Goal: Task Accomplishment & Management: Use online tool/utility

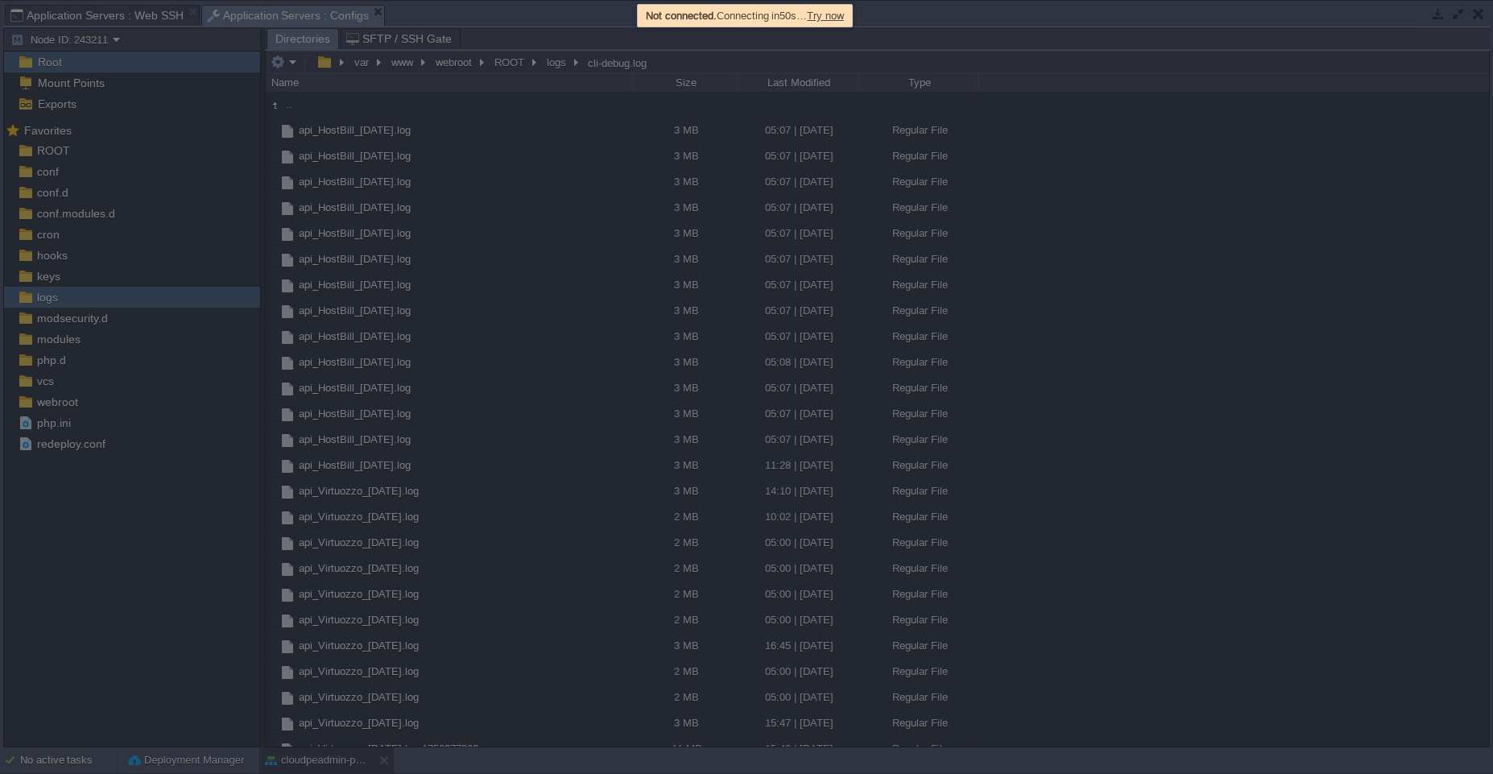
scroll to position [1638, 0]
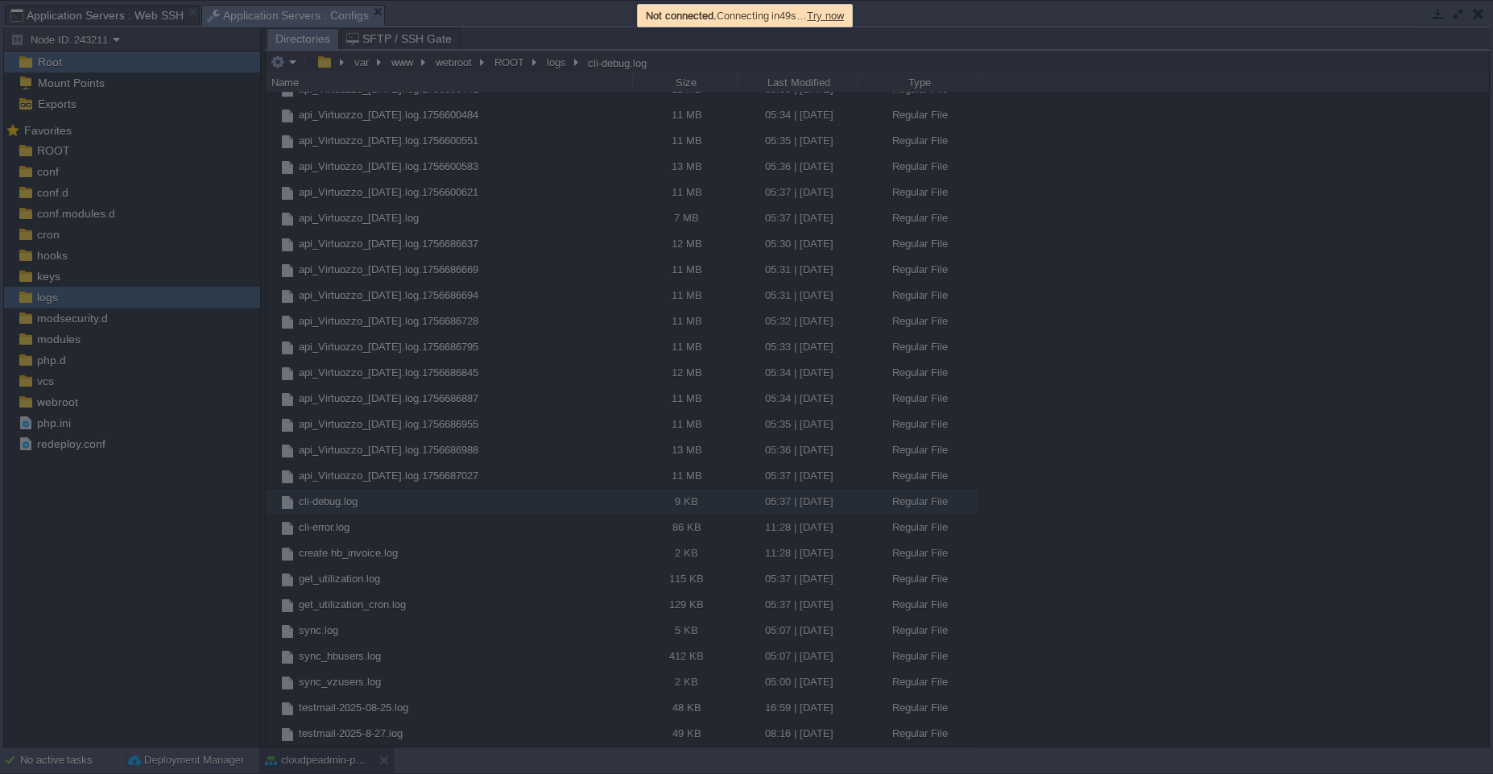
click at [824, 16] on span "Try now" at bounding box center [825, 16] width 37 height 12
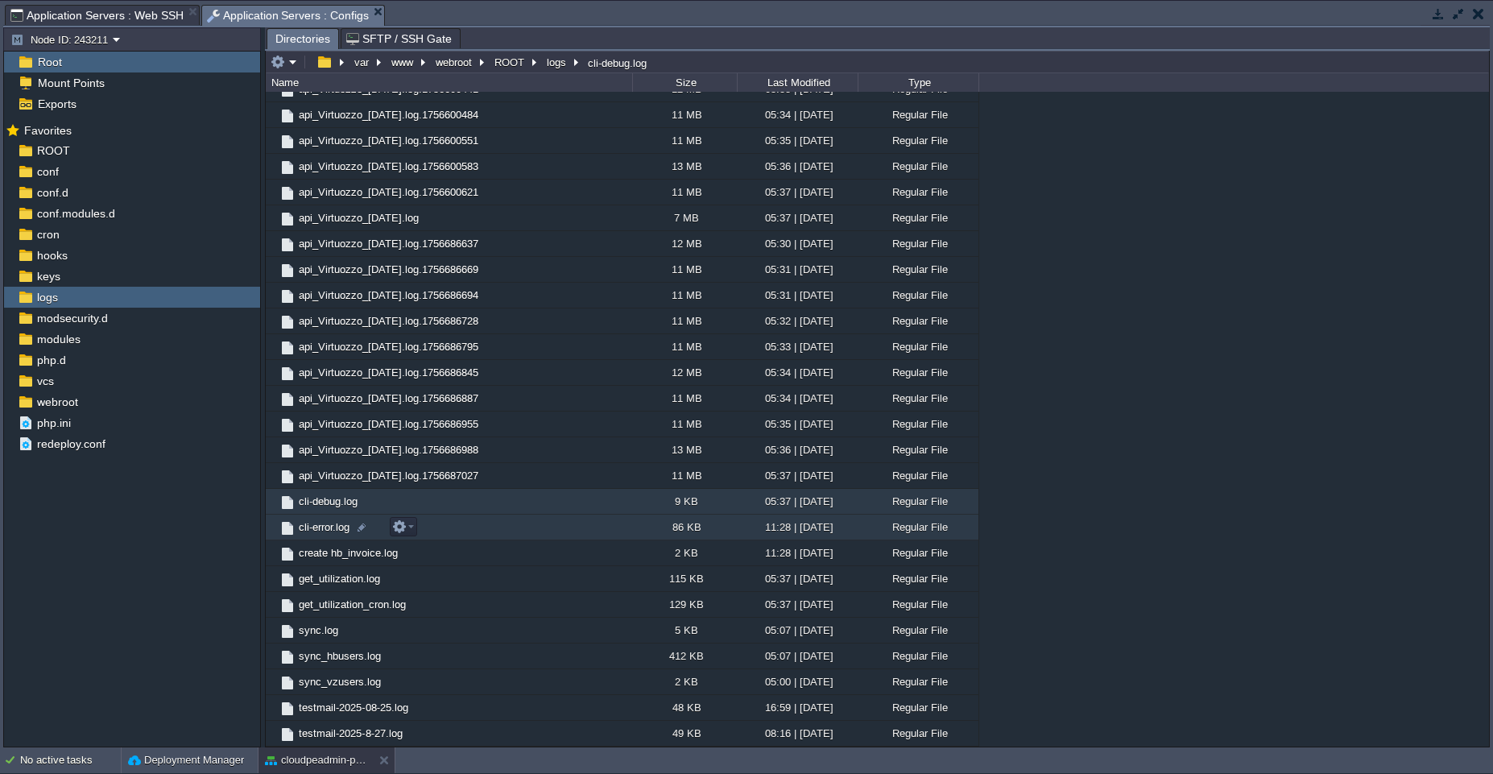
click at [489, 527] on td "cli-error.log" at bounding box center [449, 527] width 366 height 26
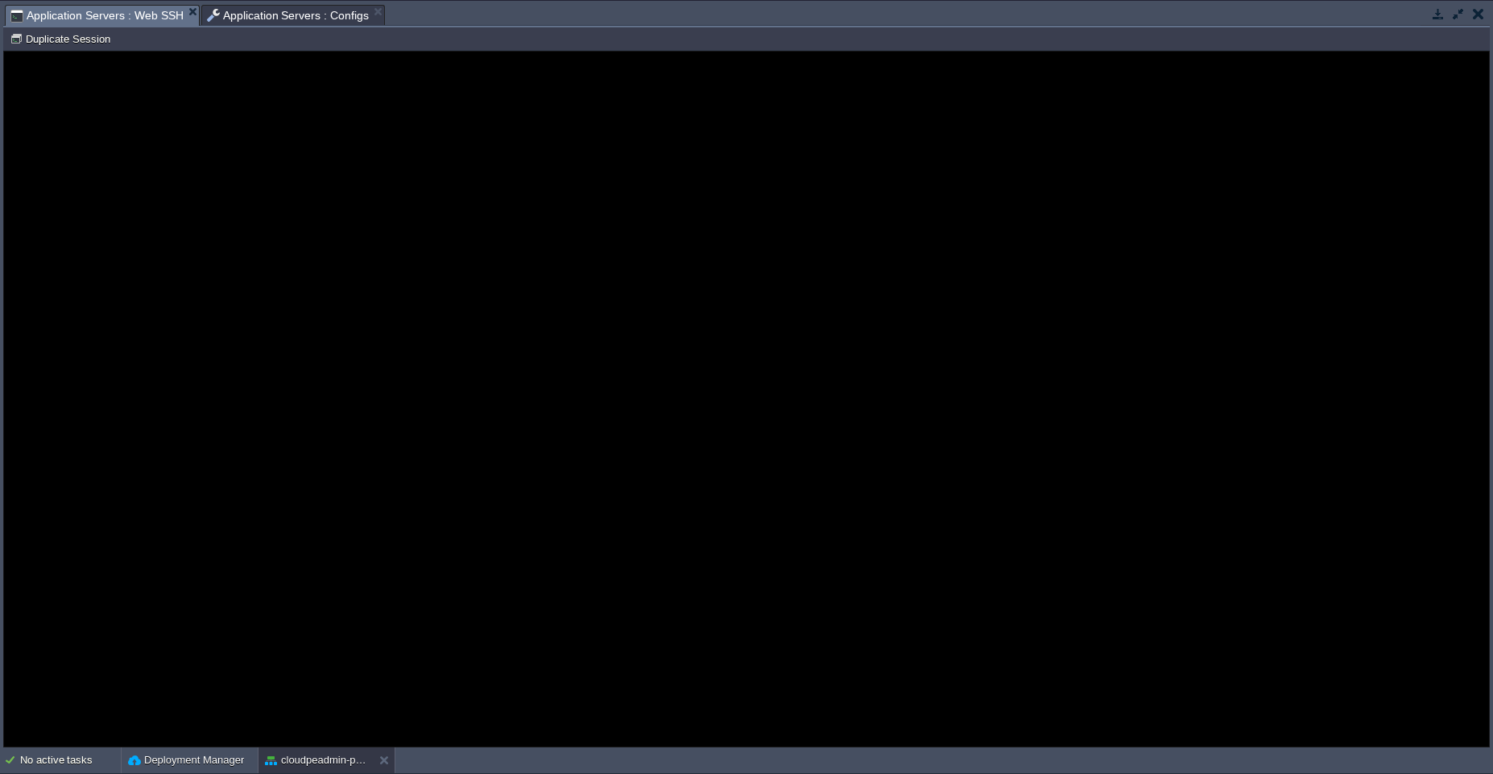
click at [105, 21] on span "Application Servers : Web SSH" at bounding box center [96, 16] width 173 height 20
click at [259, 13] on span "Application Servers : Configs" at bounding box center [288, 15] width 163 height 19
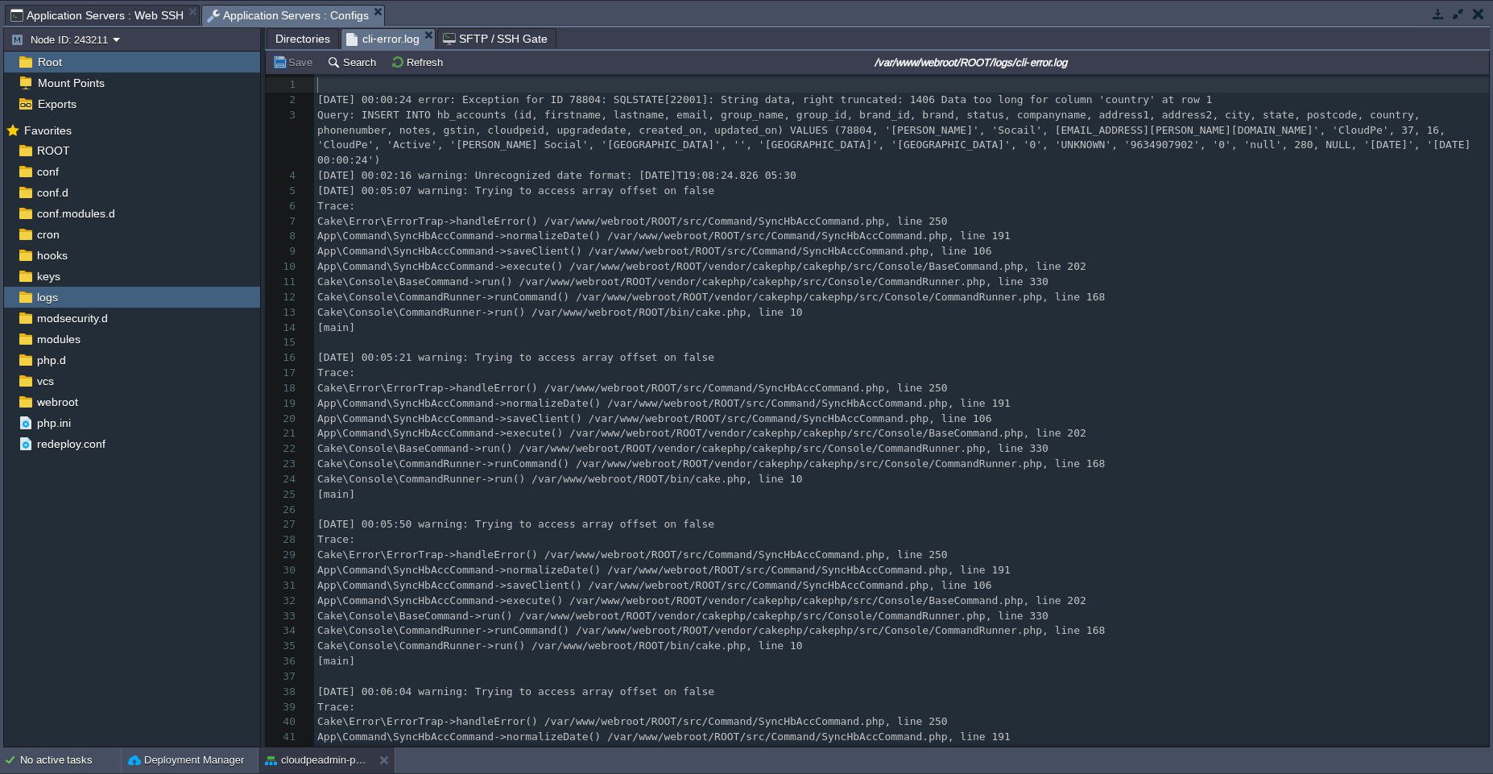
scroll to position [6, 0]
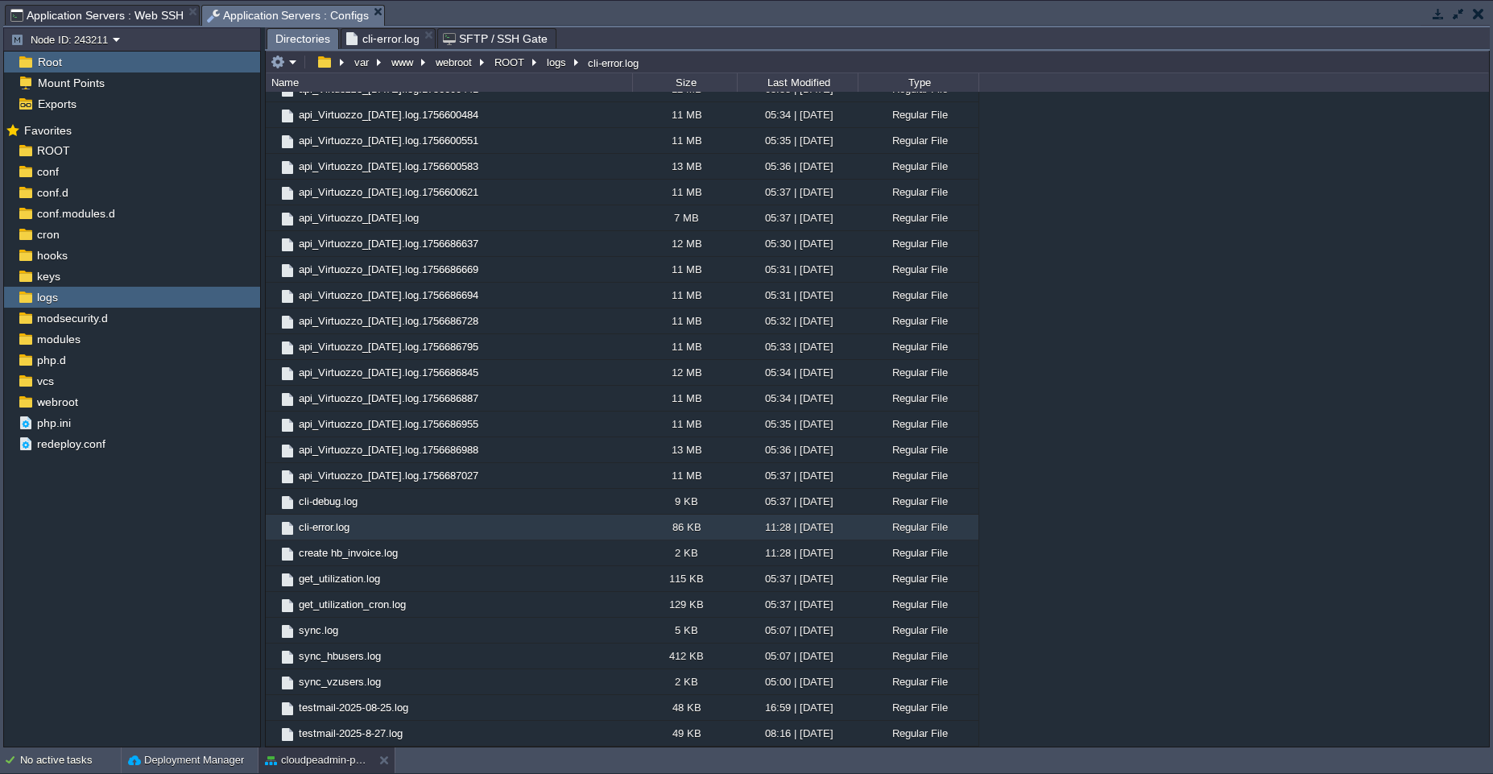
click at [301, 42] on span "Directories" at bounding box center [302, 39] width 55 height 20
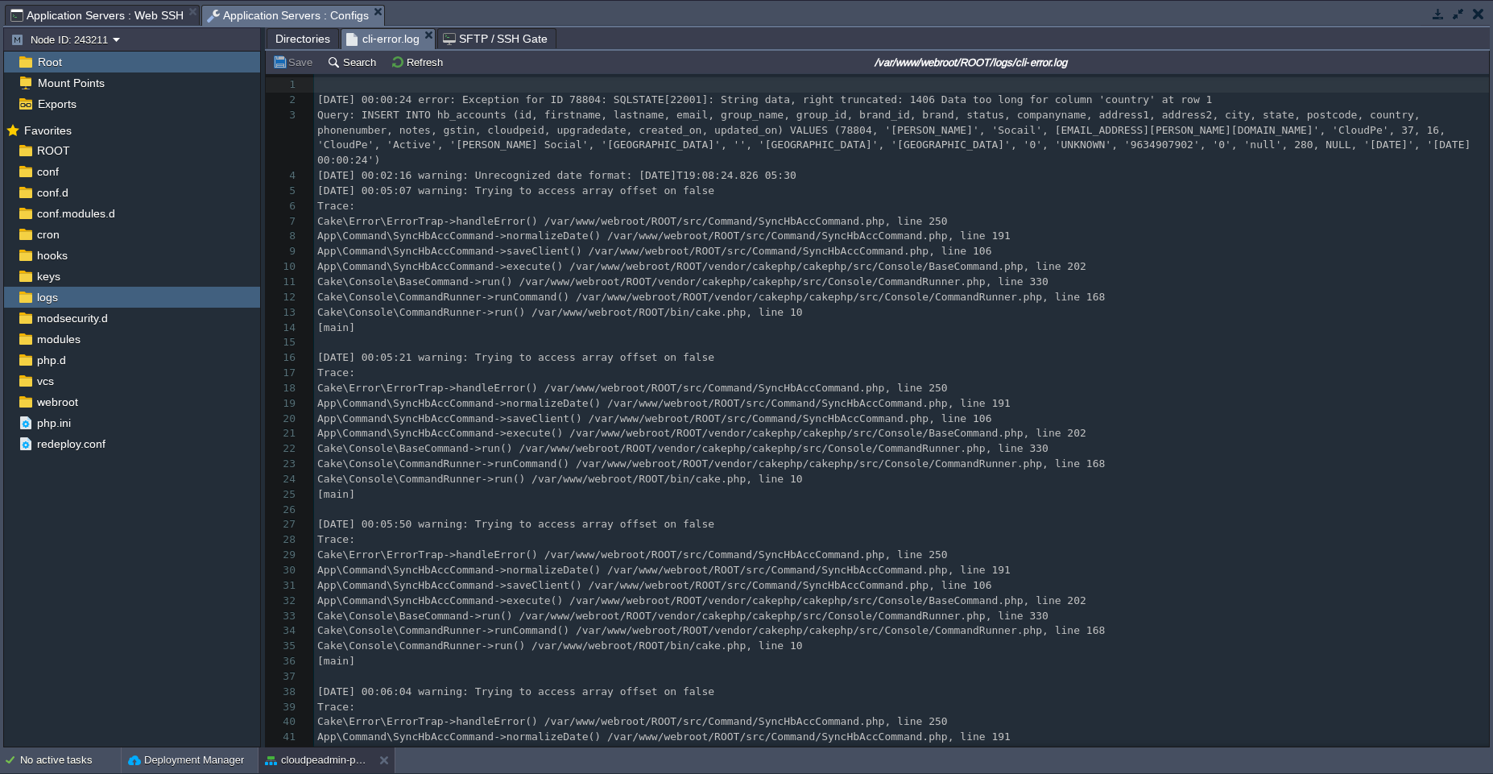
click at [380, 37] on span "cli-error.log" at bounding box center [382, 39] width 73 height 20
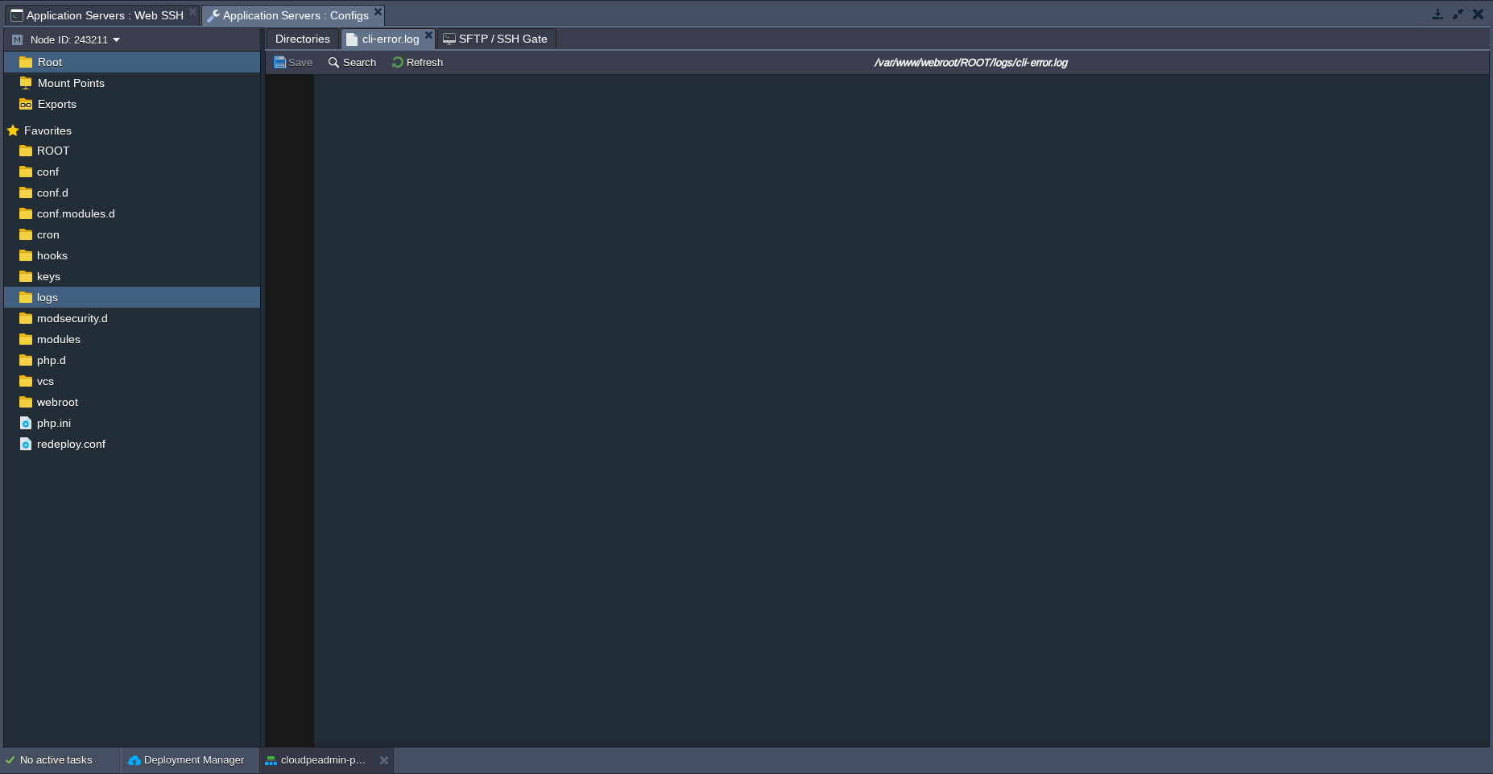
scroll to position [15989, 0]
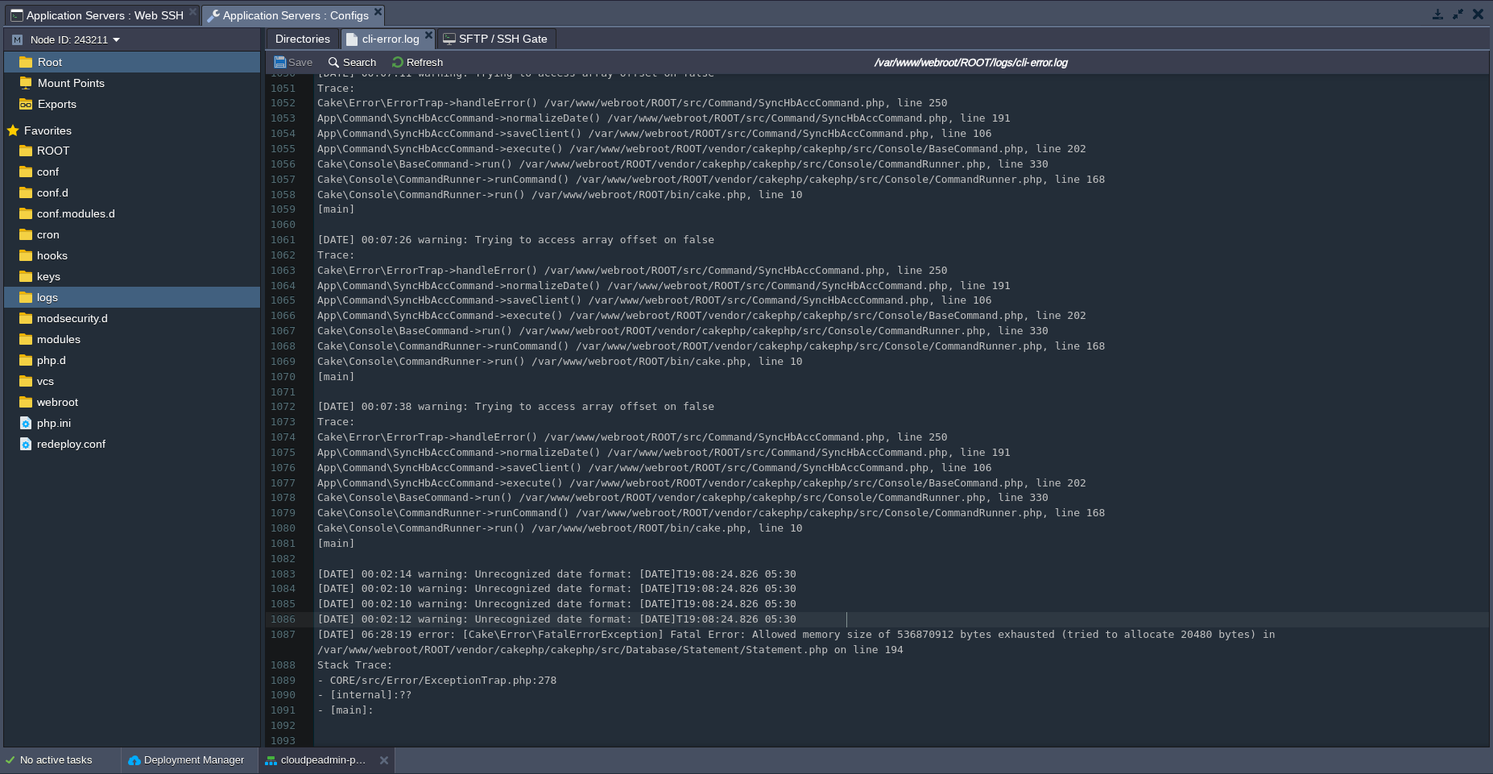
click at [869, 612] on pre "[DATE] 00:02:12 warning: Unrecognized date format: [DATE]T19:08:24.826 05:30" at bounding box center [901, 619] width 1175 height 15
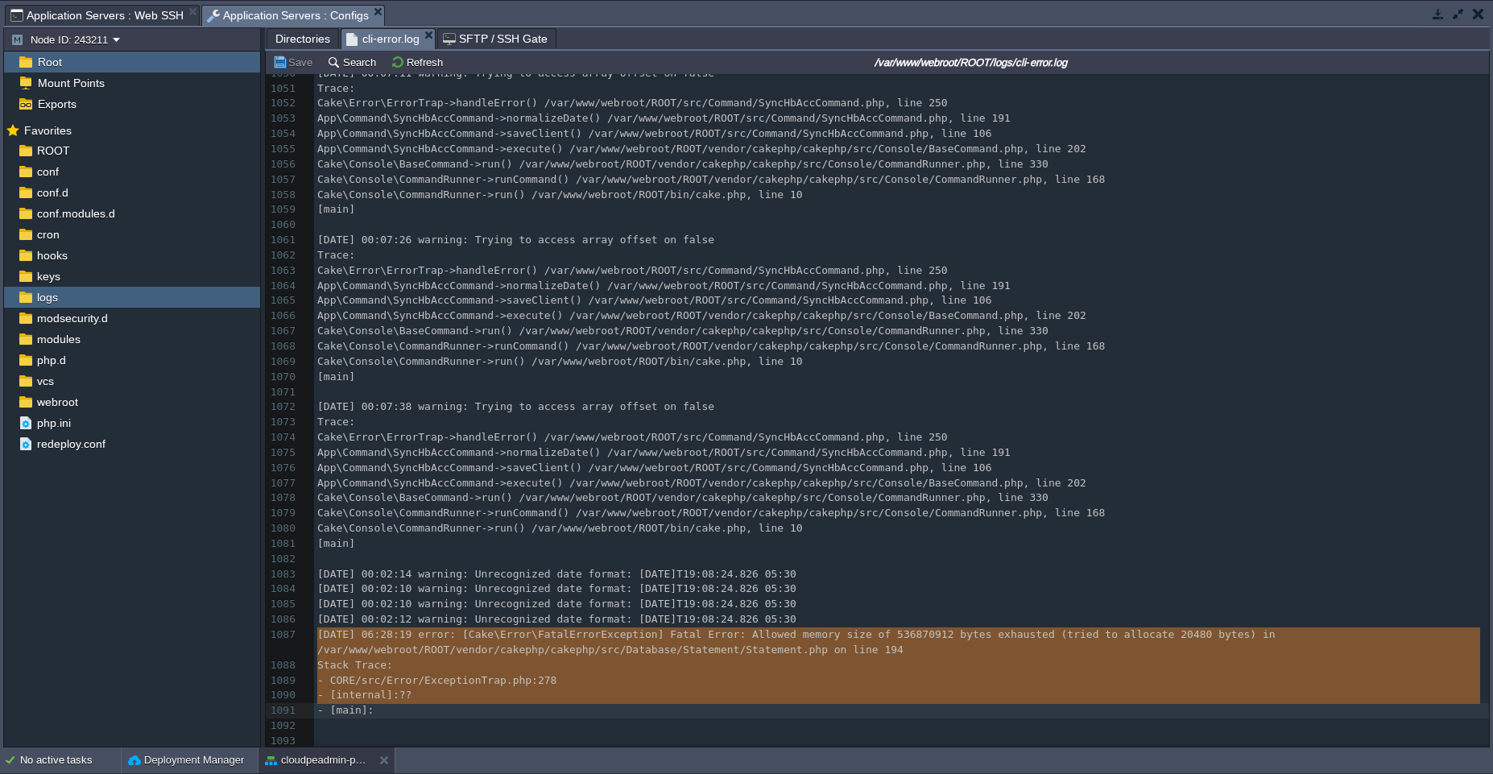
type textarea "[DATE] 06:28:19 error: [Cake\Error\FatalErrorException] Fatal Error: Allowed me…"
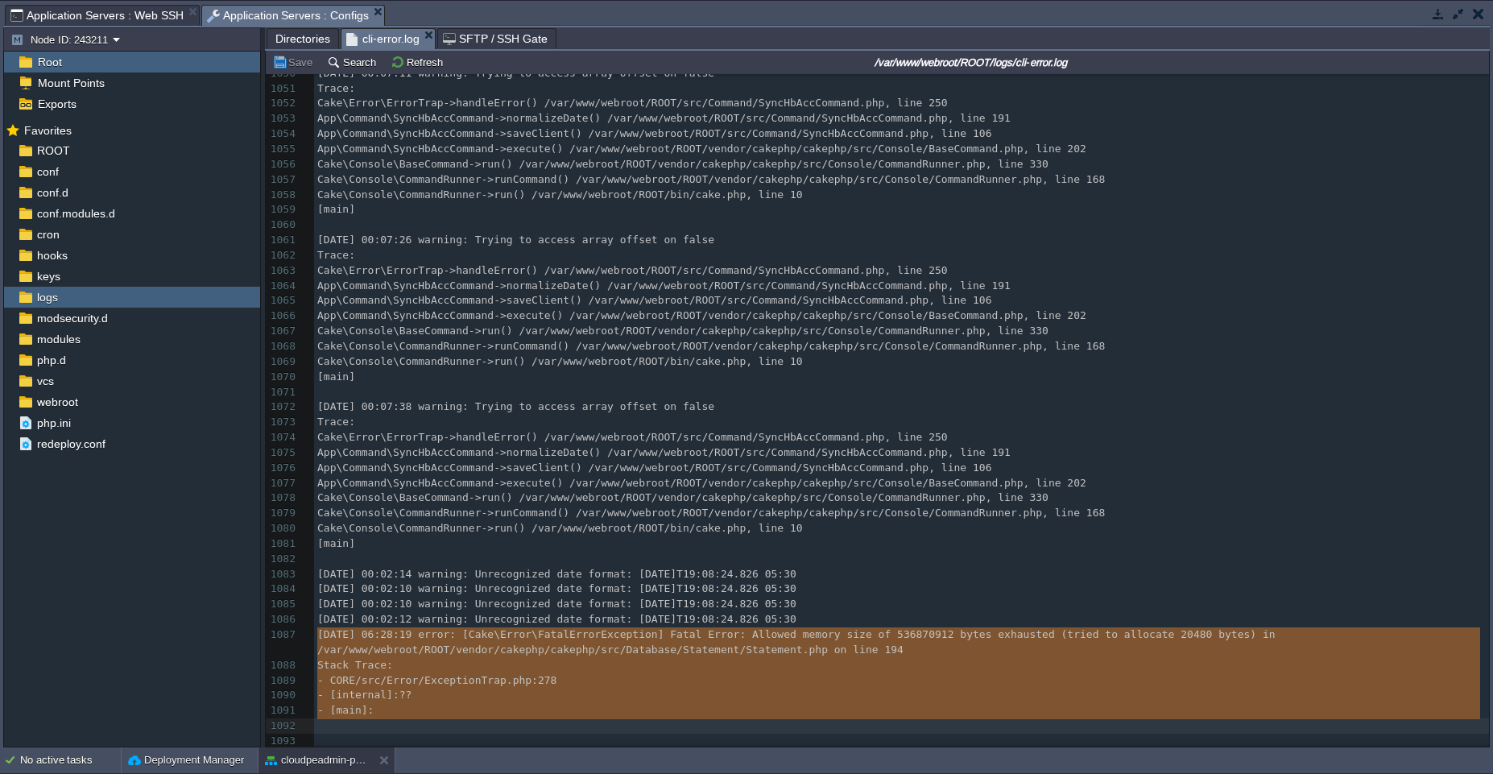
click at [120, 10] on span "Application Servers : Web SSH" at bounding box center [96, 15] width 173 height 19
click at [326, 758] on div "cloudpeadmin-production" at bounding box center [392, 745] width 133 height 27
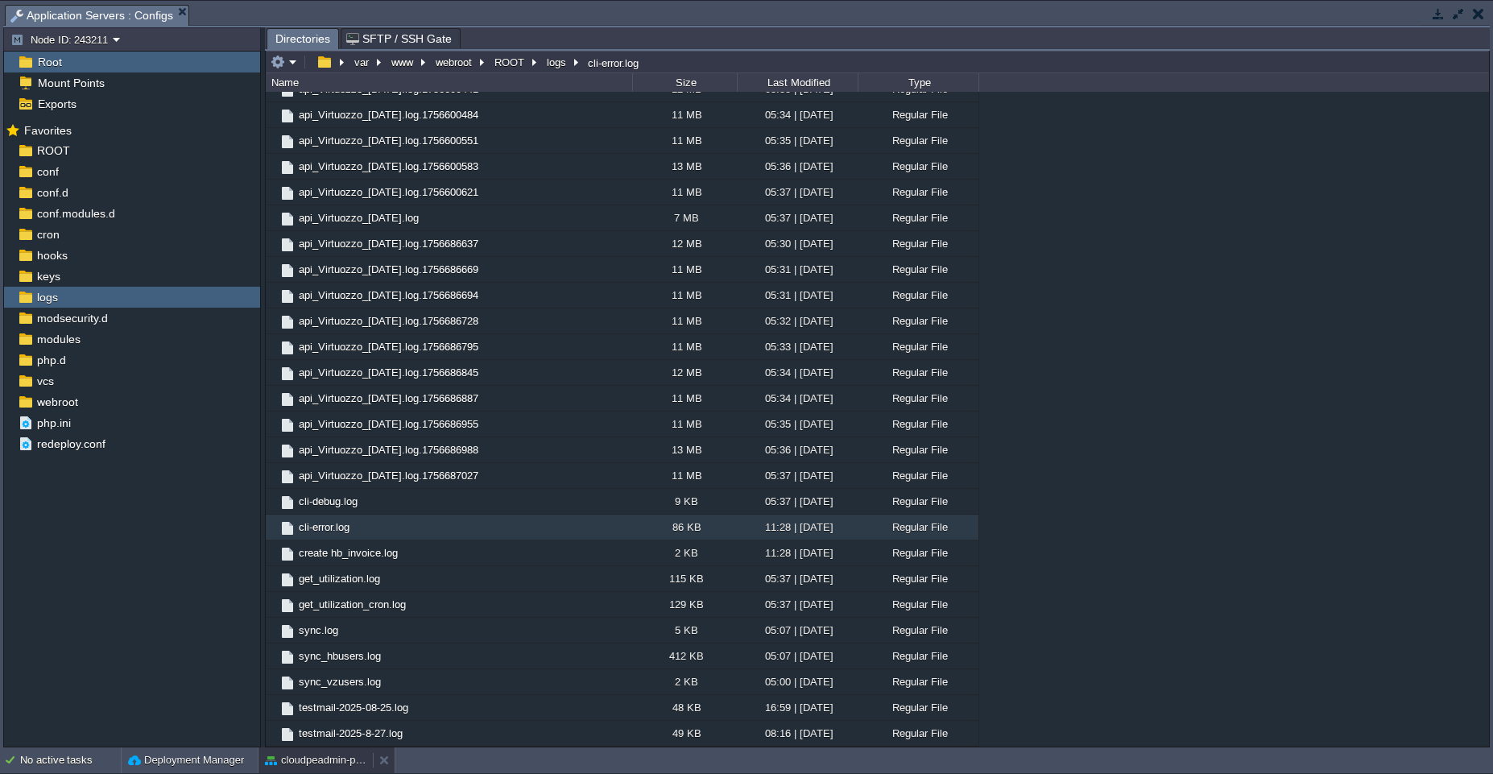
click at [326, 766] on button "cloudpeadmin-production" at bounding box center [315, 760] width 101 height 16
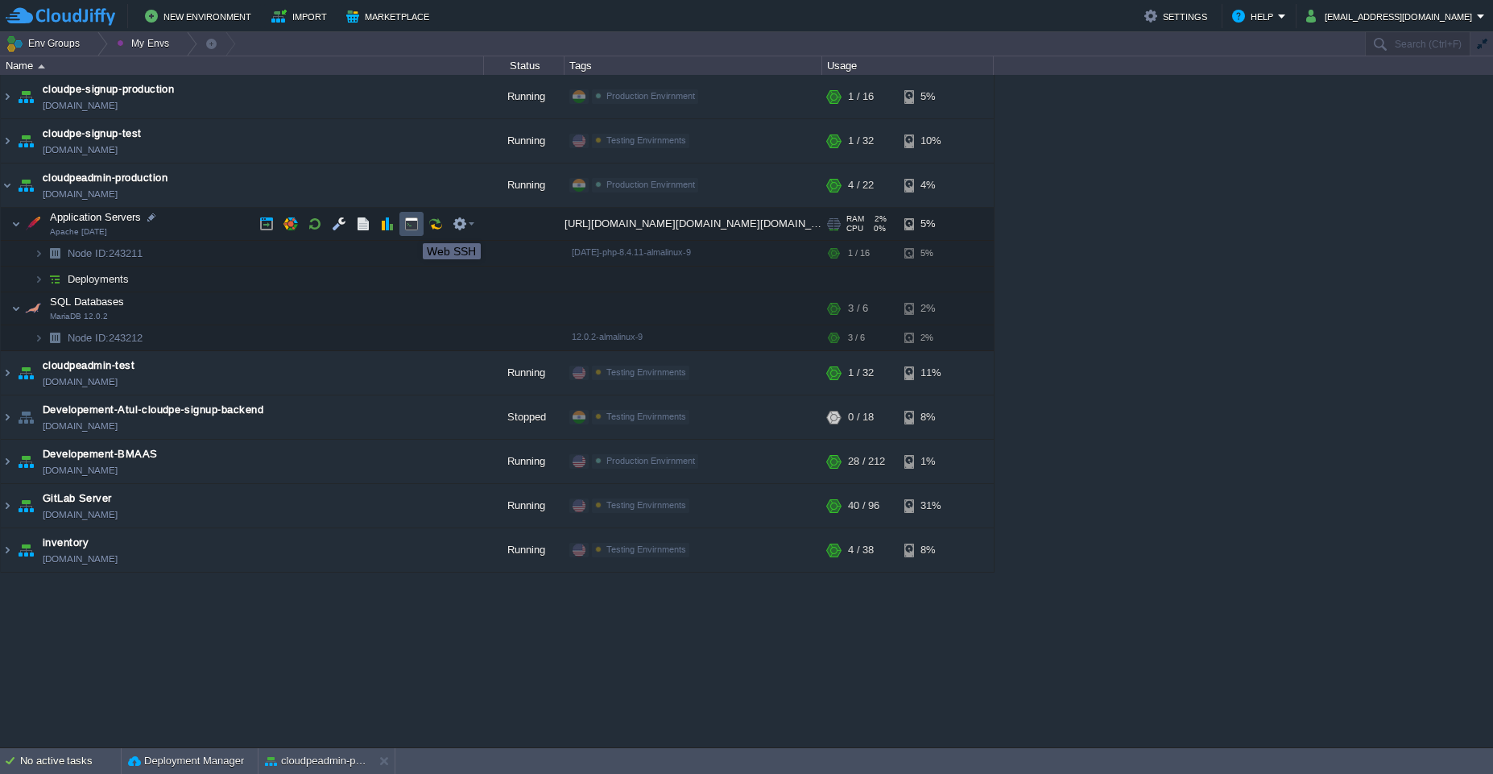
click at [411, 229] on button "button" at bounding box center [411, 224] width 14 height 14
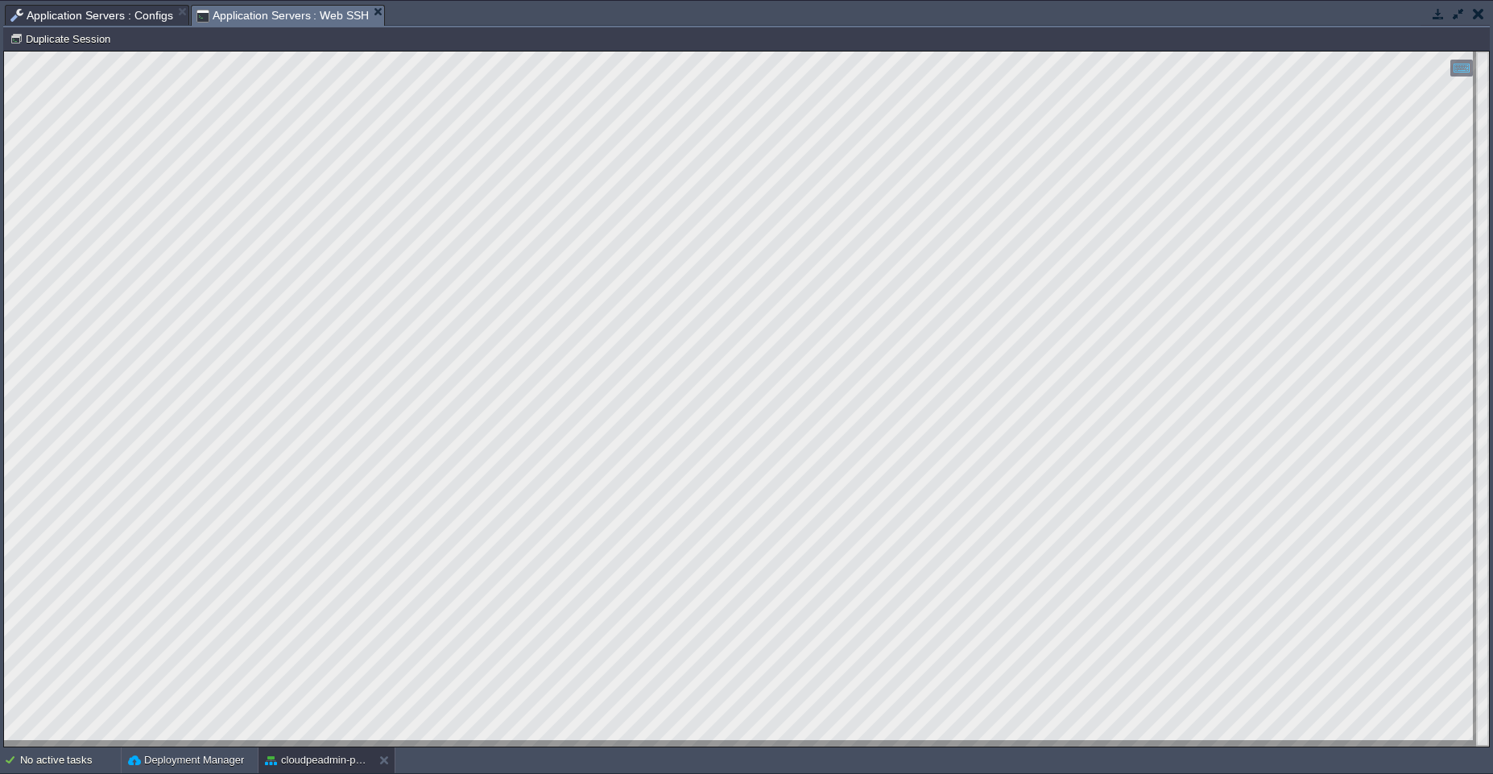
scroll to position [0, 0]
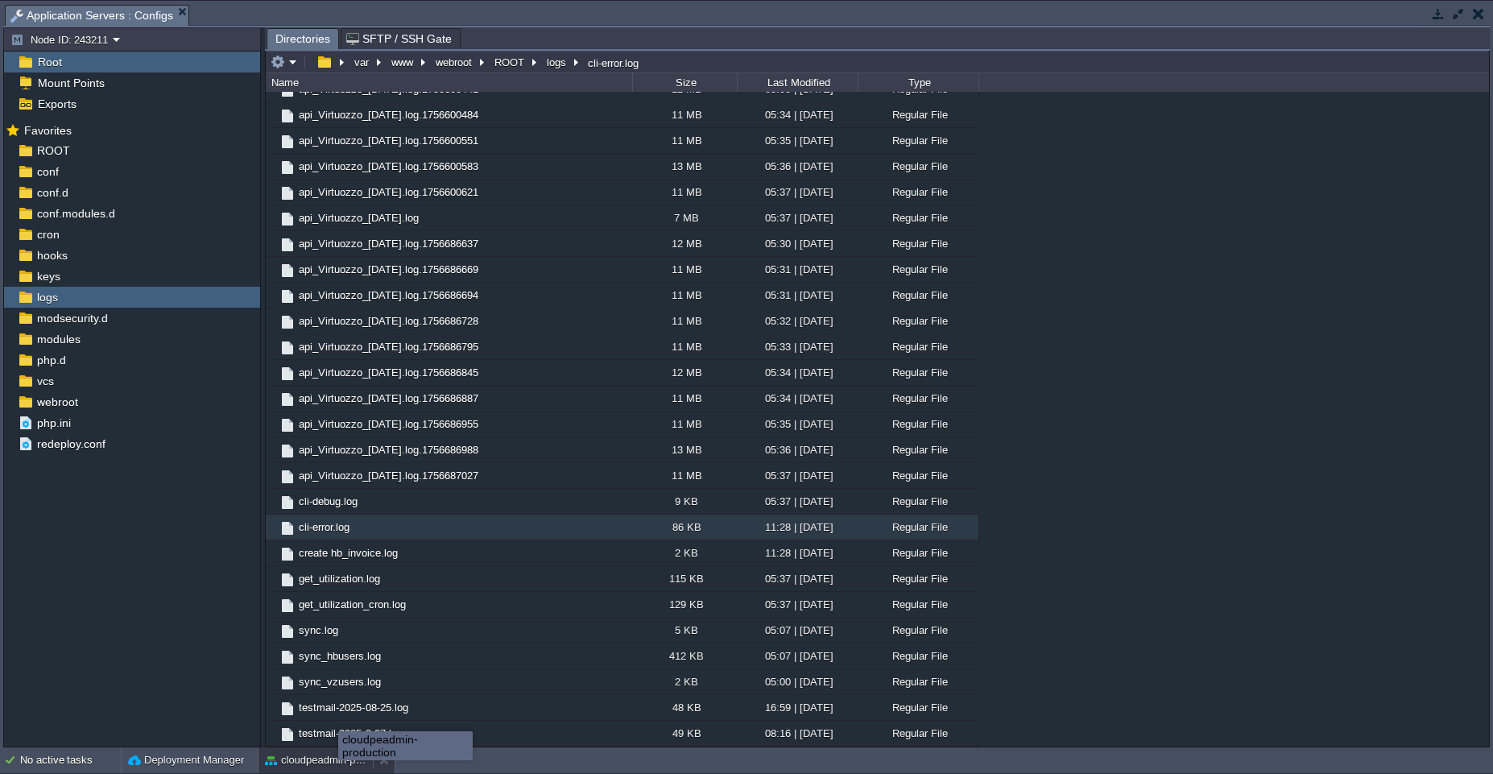
click at [338, 764] on button "cloudpeadmin-production" at bounding box center [315, 760] width 101 height 16
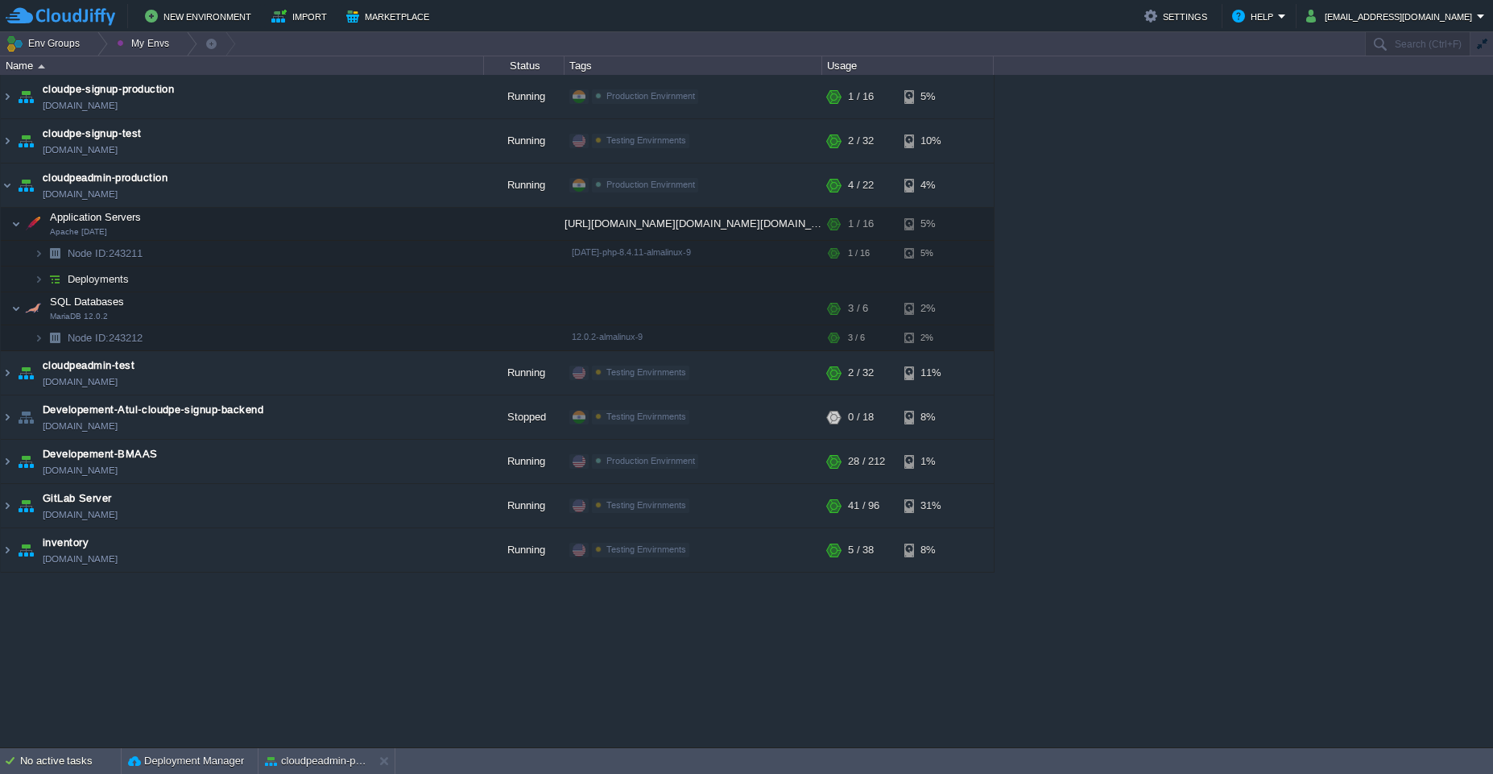
click at [1172, 225] on div "cloudpe website -developemeny environment [DOMAIN_NAME] Running [PERSON_NAME] +…" at bounding box center [746, 411] width 1493 height 672
